Goal: Transaction & Acquisition: Purchase product/service

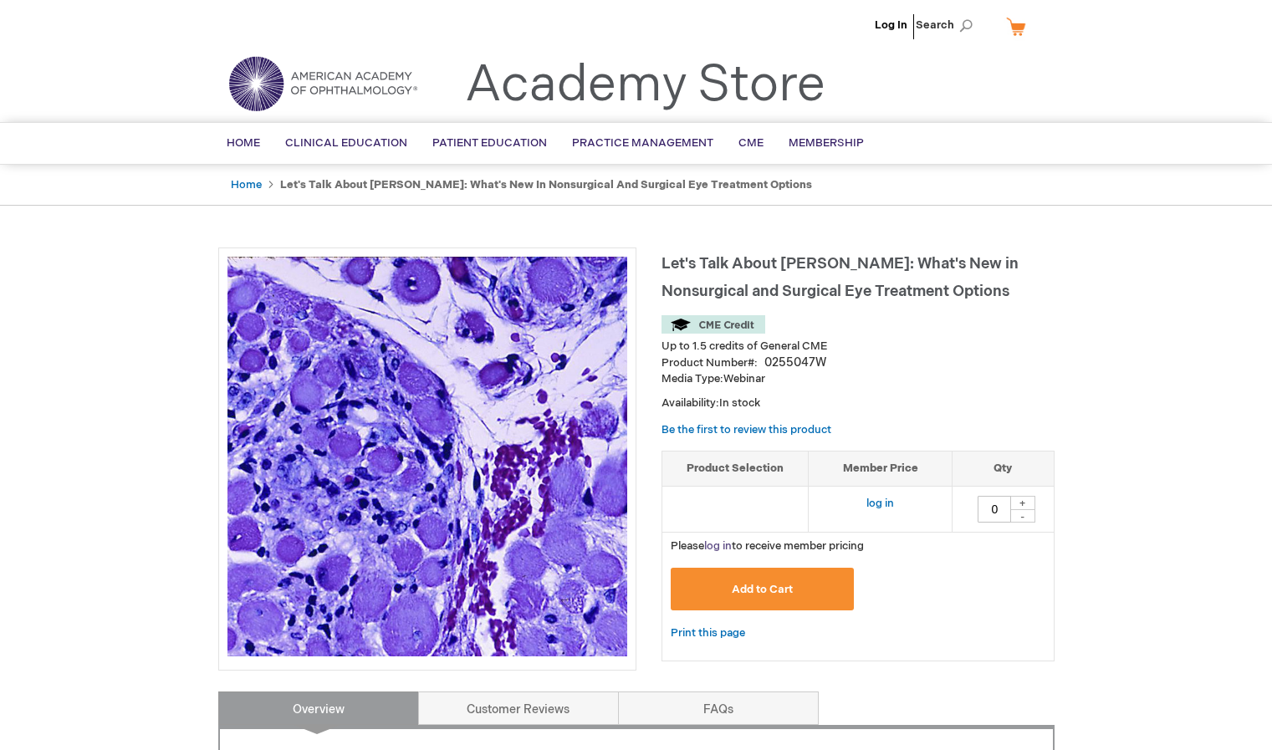
click at [719, 545] on link "log in" at bounding box center [718, 545] width 28 height 13
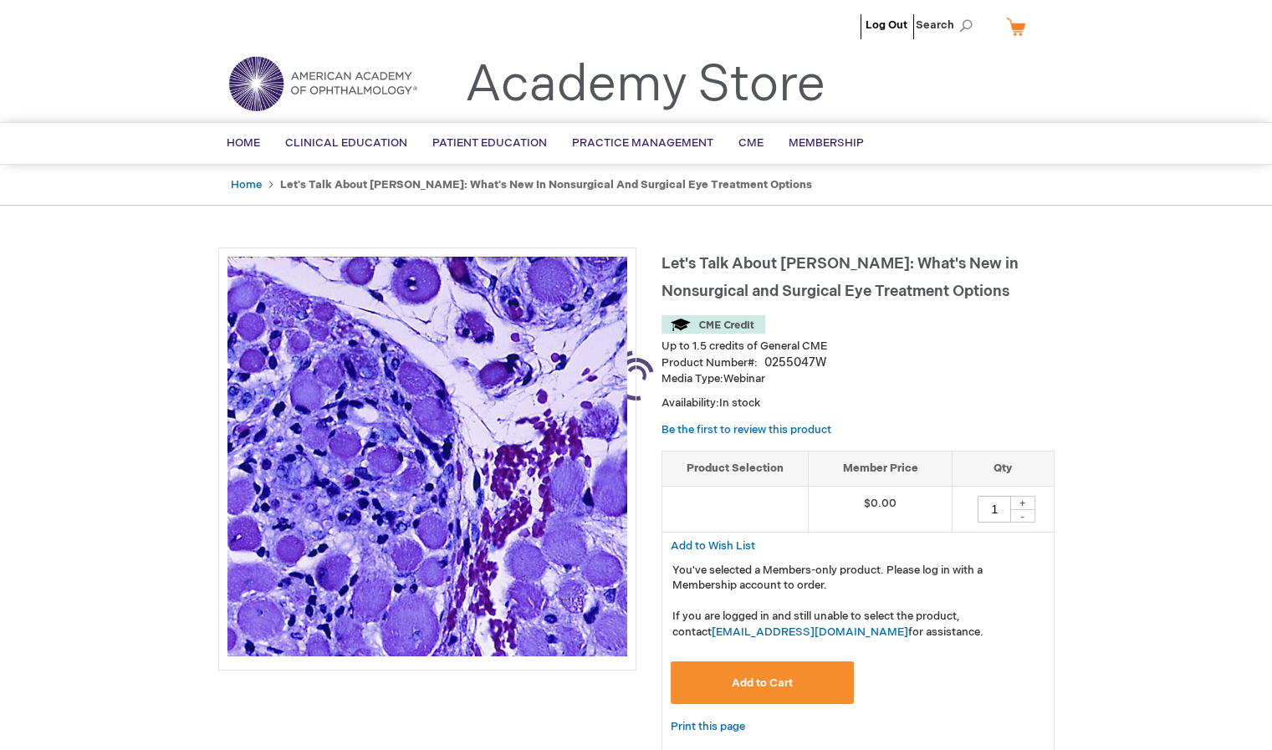
type input "0"
click at [823, 677] on button "Add to Cart" at bounding box center [763, 682] width 184 height 43
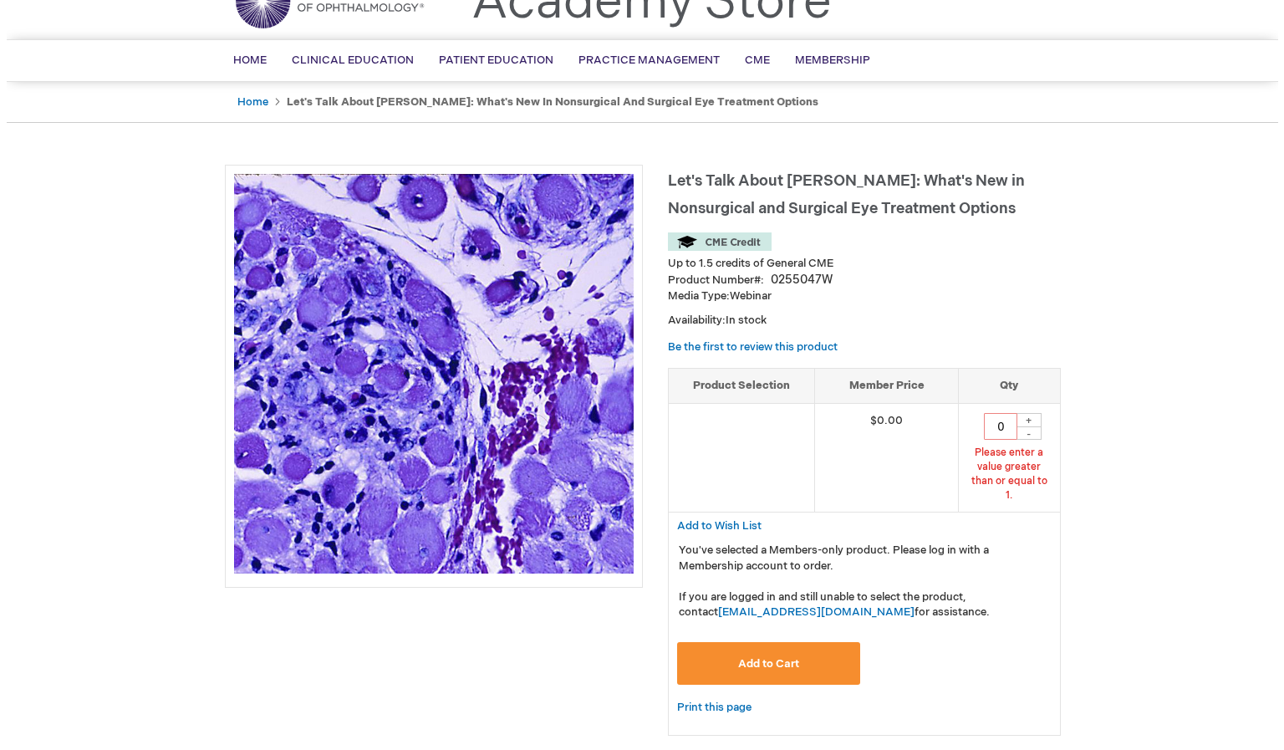
scroll to position [120, 0]
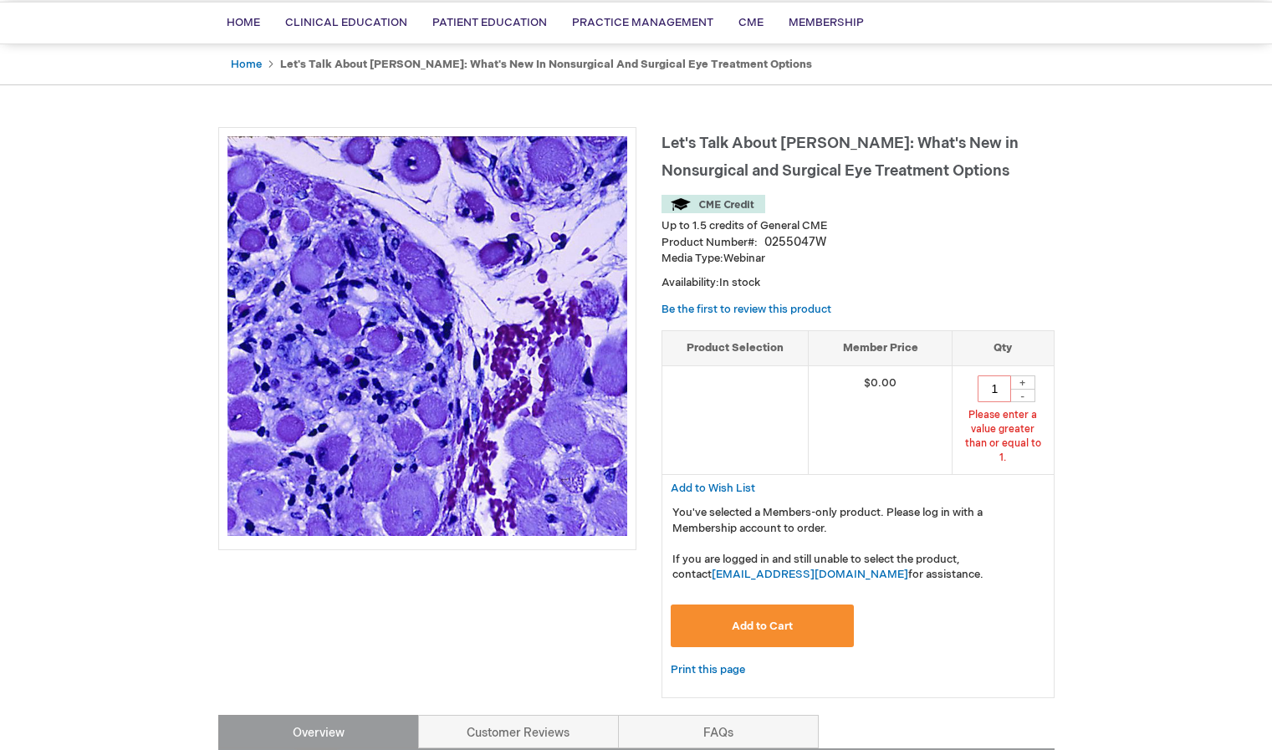
type input "1"
click at [777, 620] on span "Add to Cart" at bounding box center [762, 626] width 61 height 13
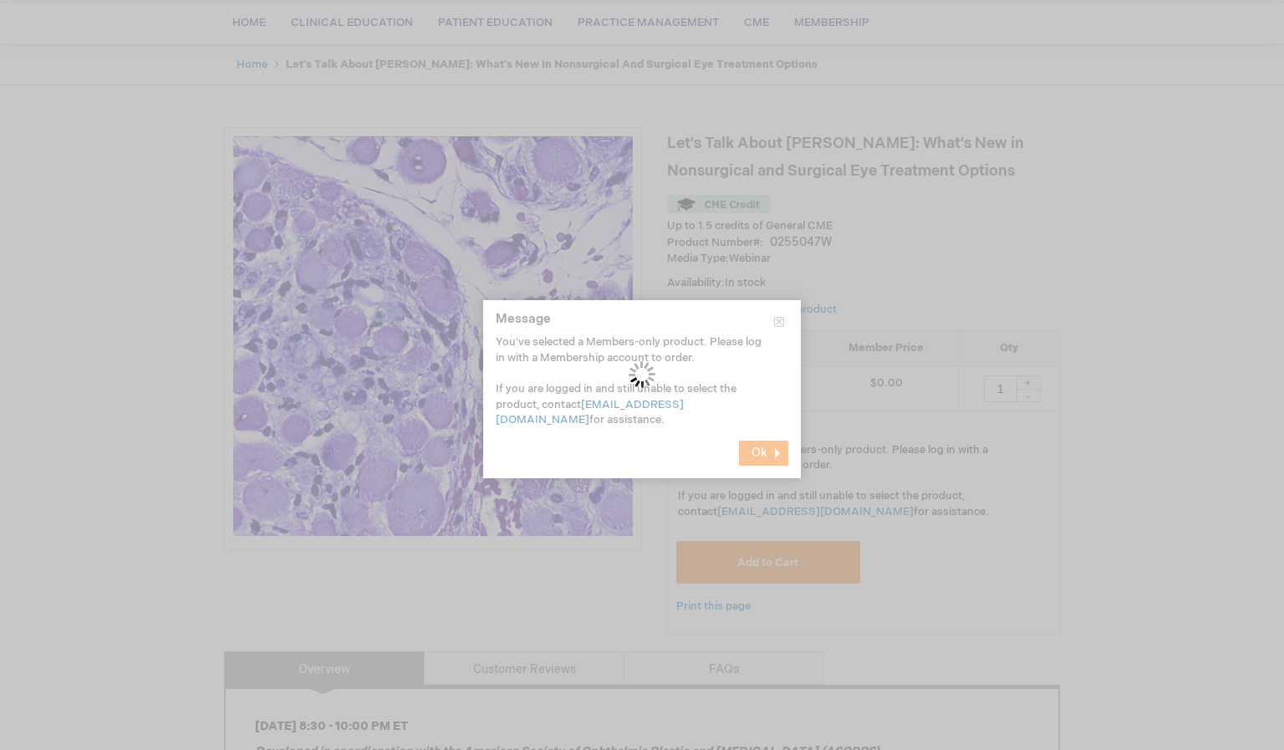
click at [766, 448] on div "Please wait..." at bounding box center [642, 375] width 1284 height 750
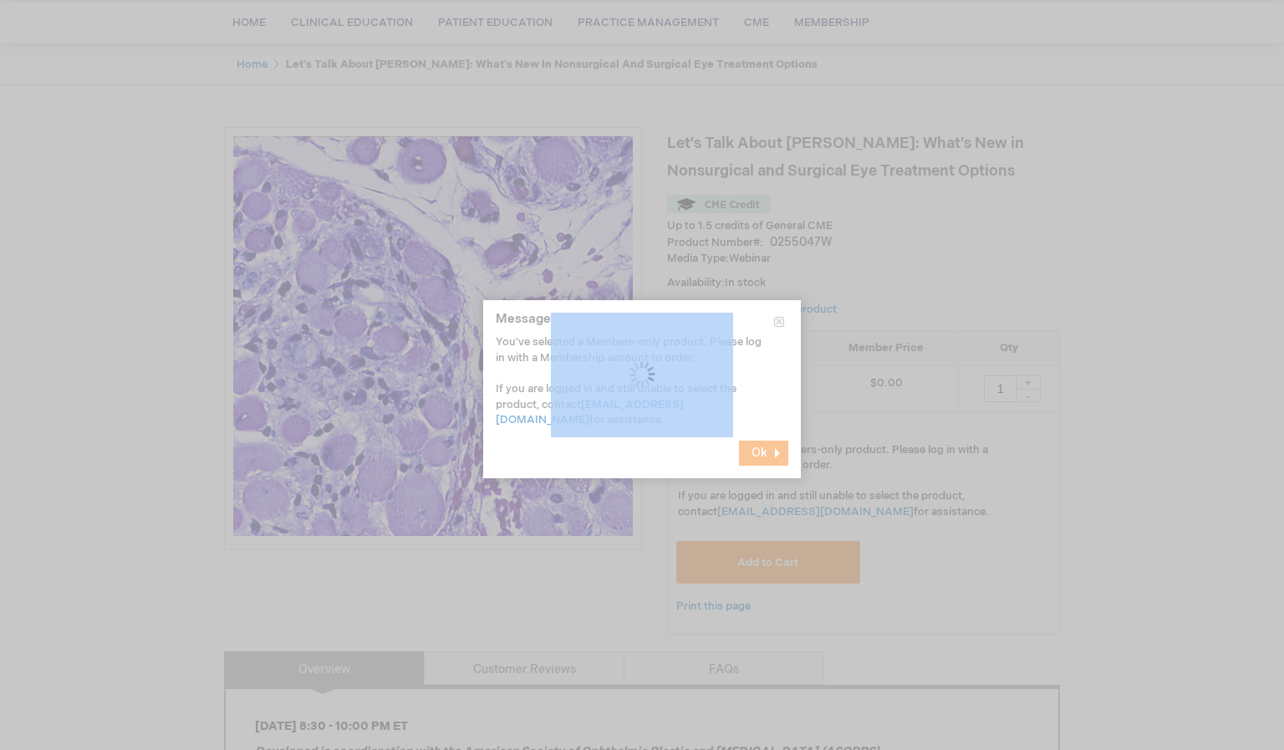
click at [766, 448] on div "Please wait..." at bounding box center [642, 375] width 1284 height 750
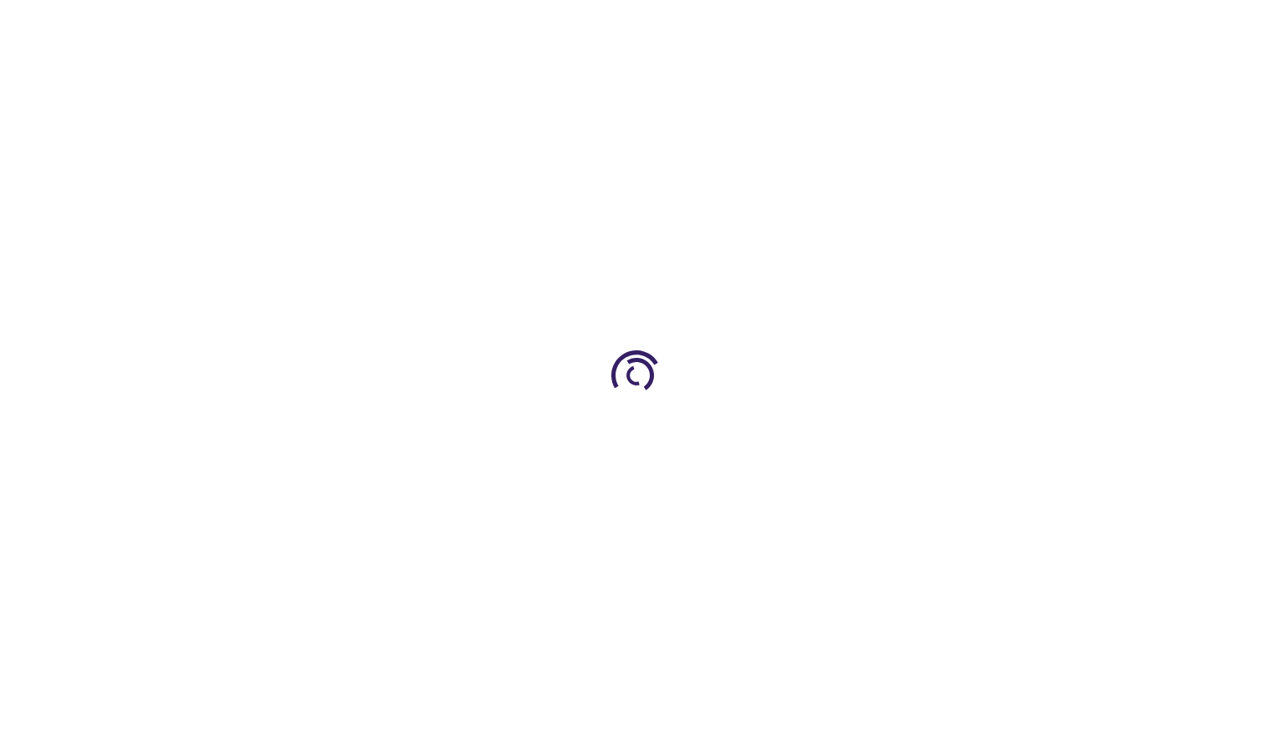
scroll to position [120, 0]
type input "0"
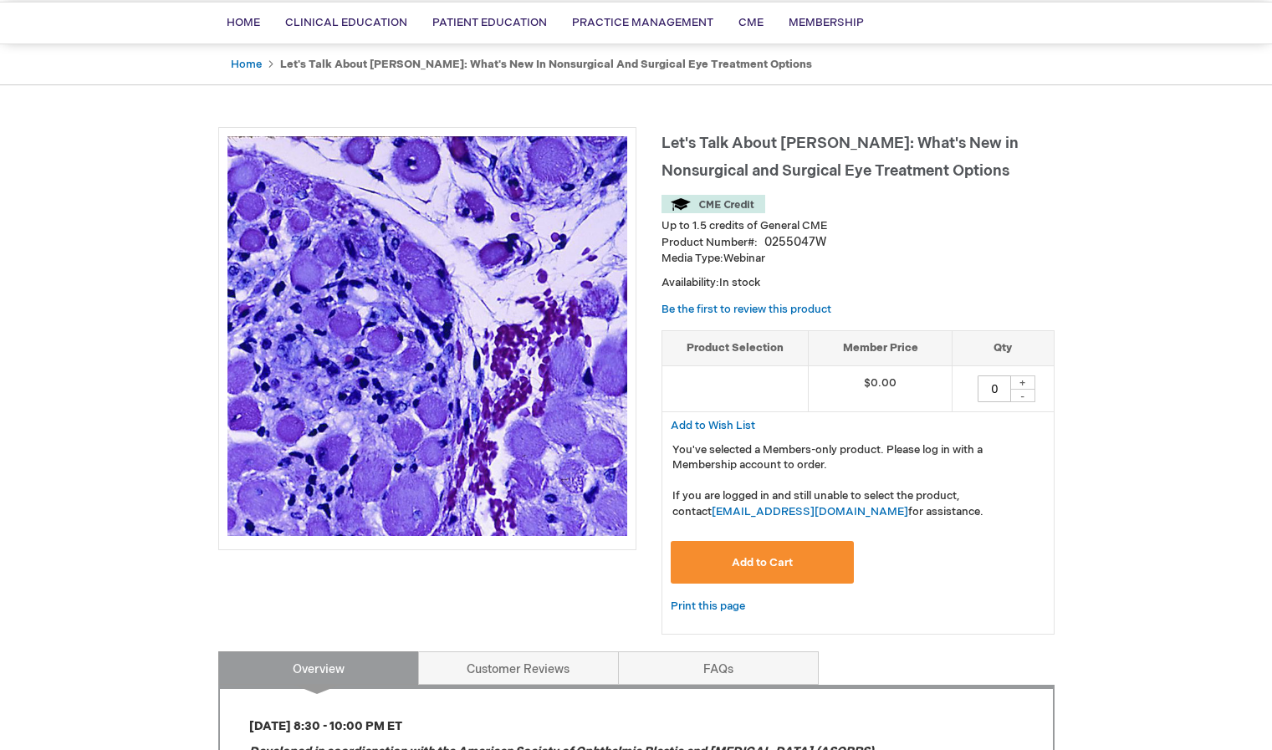
click at [998, 394] on input "0" at bounding box center [994, 388] width 33 height 27
type input "1"
click at [740, 557] on span "Add to Cart" at bounding box center [762, 562] width 61 height 13
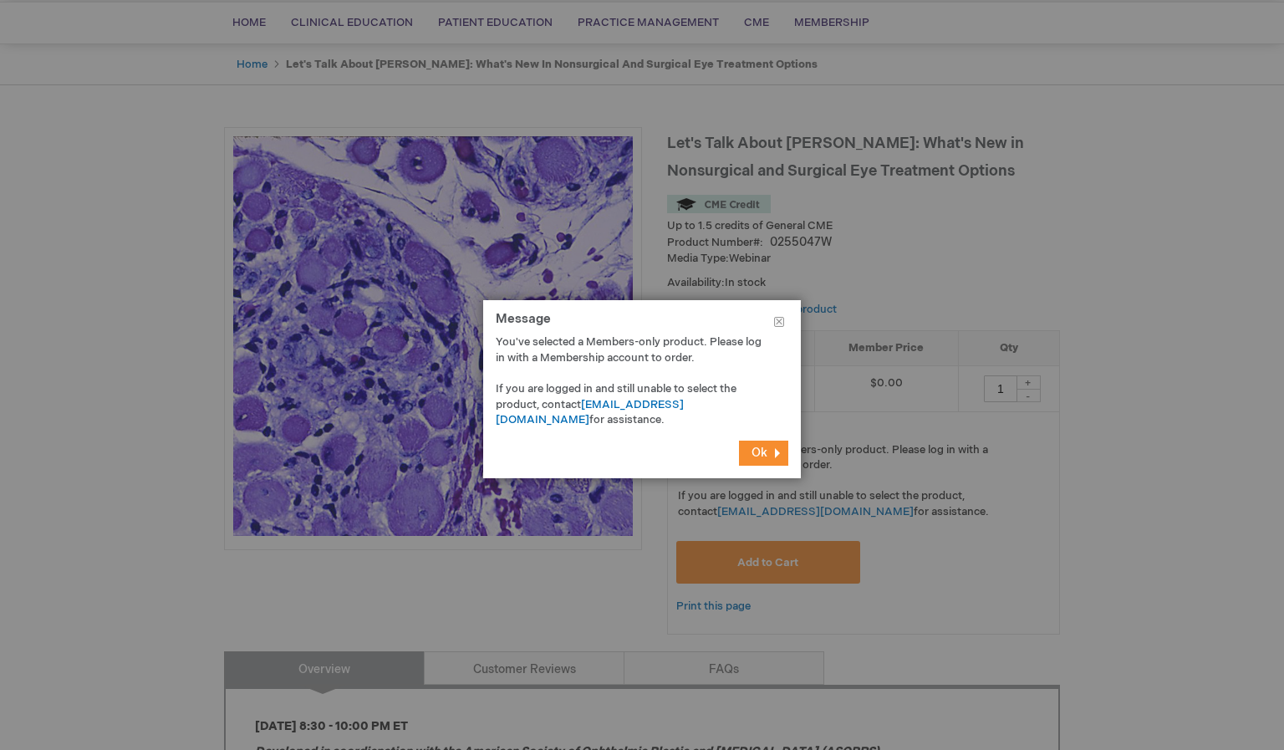
click at [754, 452] on span "Ok" at bounding box center [760, 453] width 16 height 14
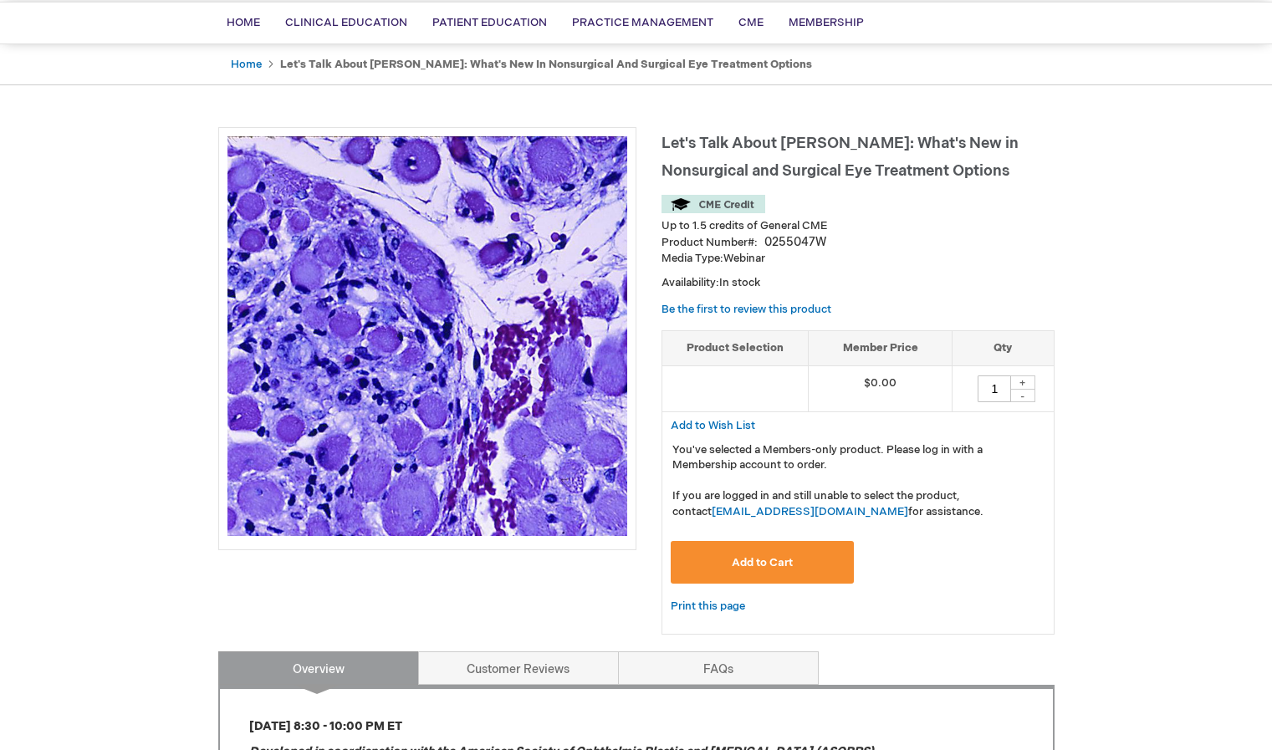
click at [768, 556] on span "Add to Cart" at bounding box center [762, 562] width 61 height 13
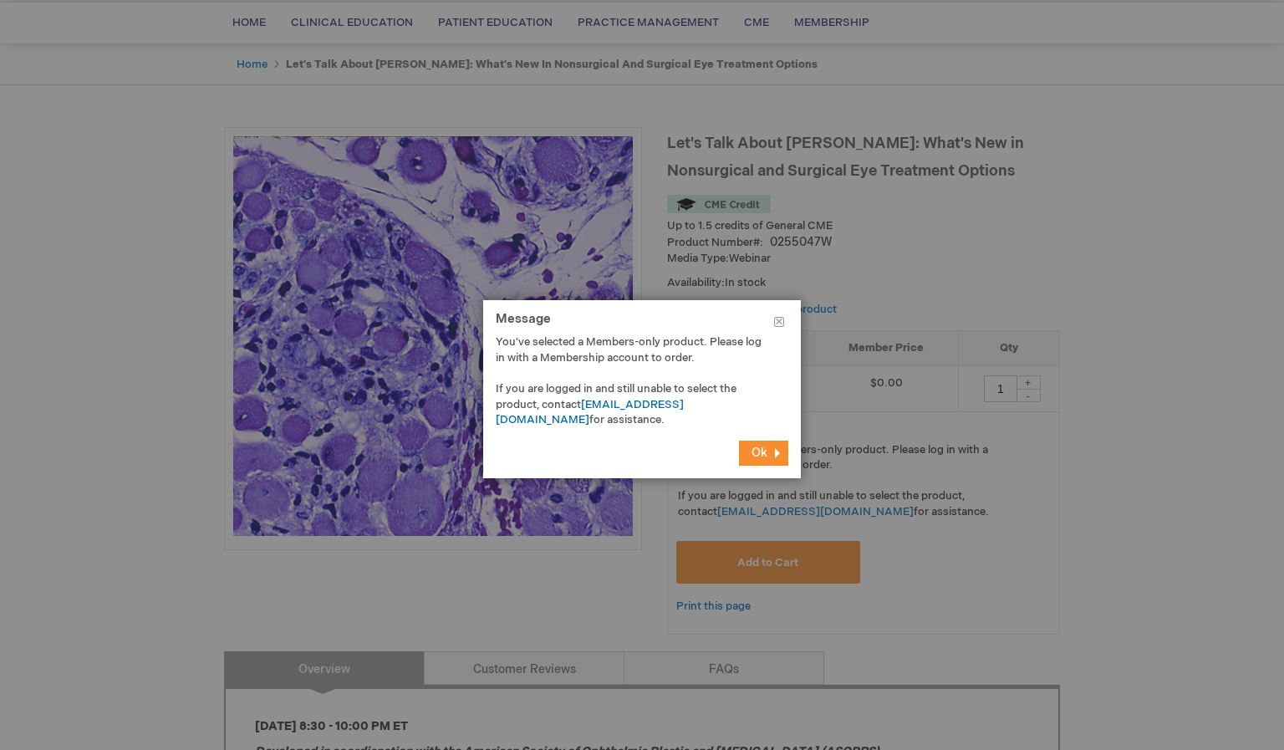
click at [769, 447] on button "Ok" at bounding box center [763, 453] width 49 height 25
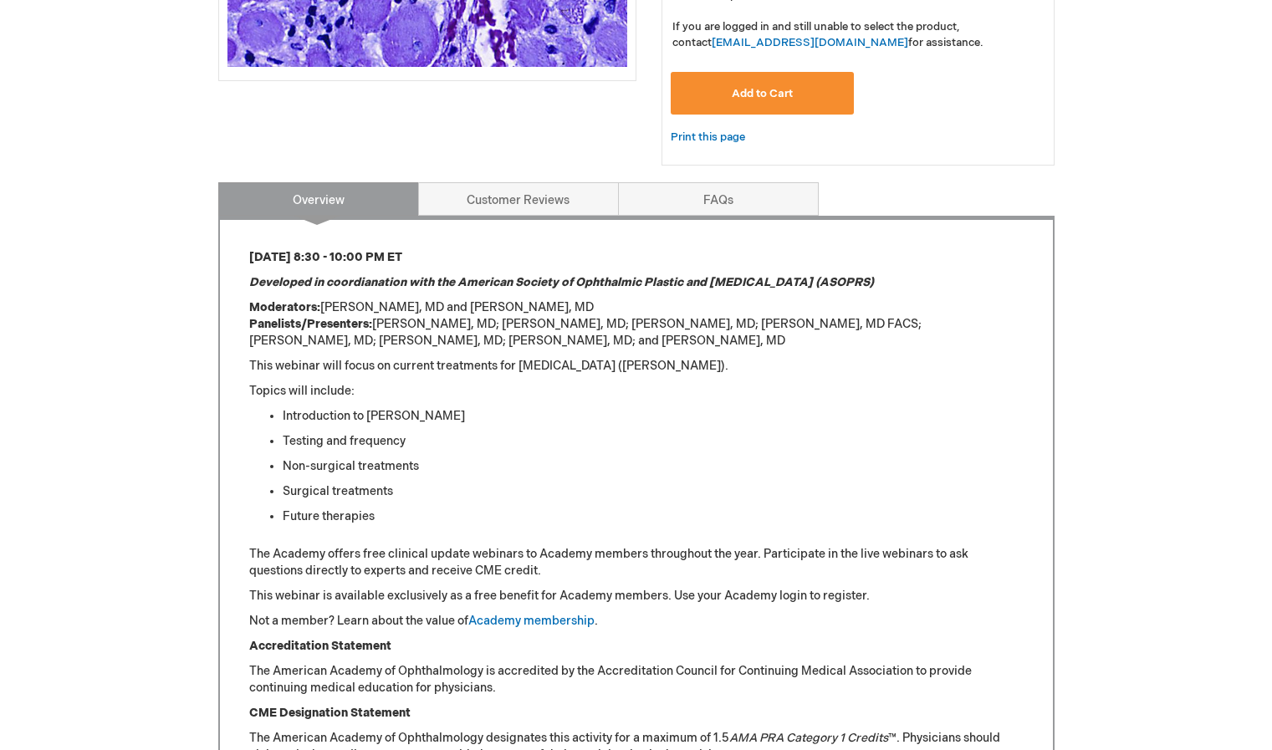
scroll to position [650, 0]
